Goal: Check status: Check status

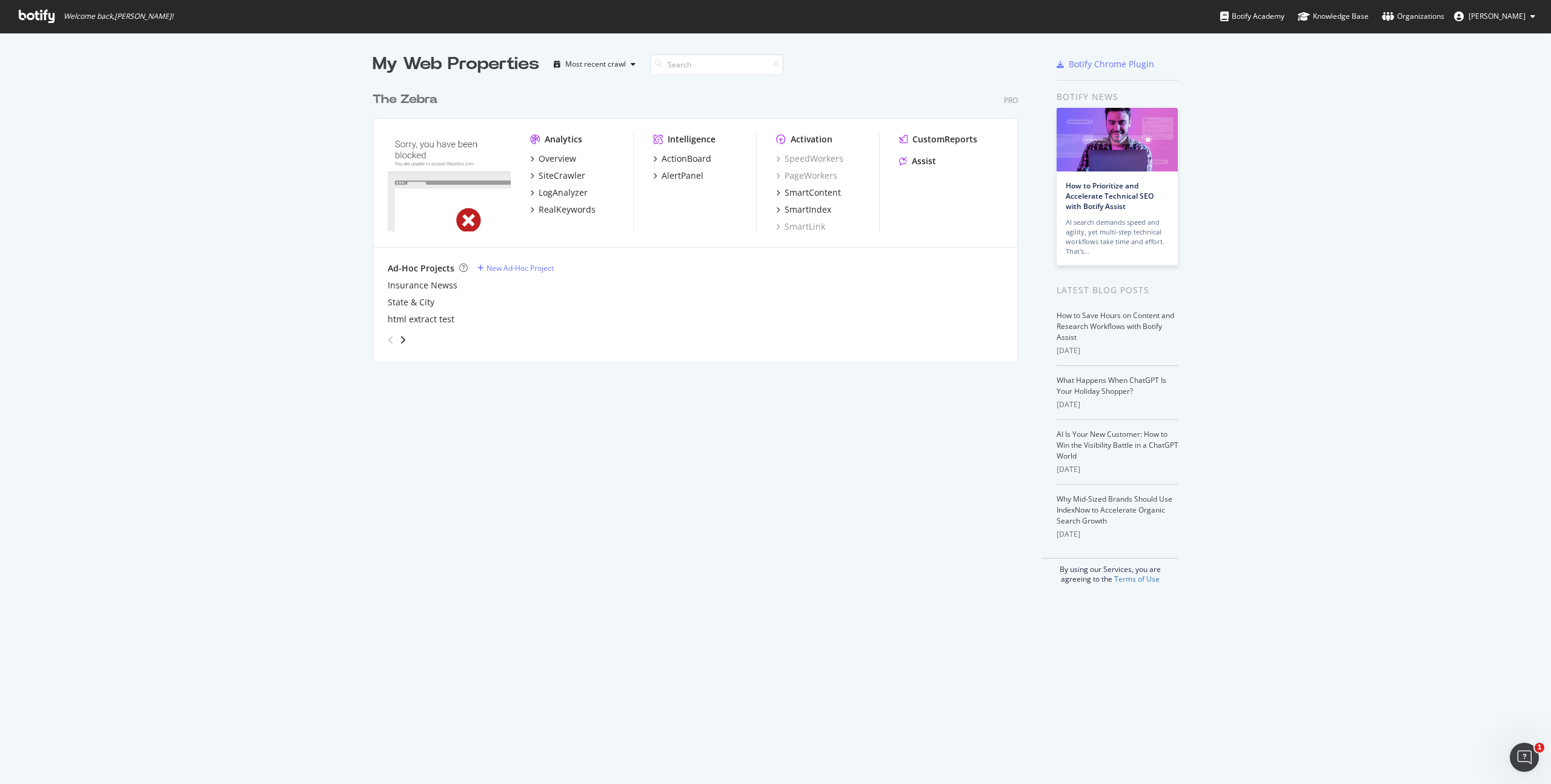
scroll to position [784, 1551]
